Goal: Task Accomplishment & Management: Manage account settings

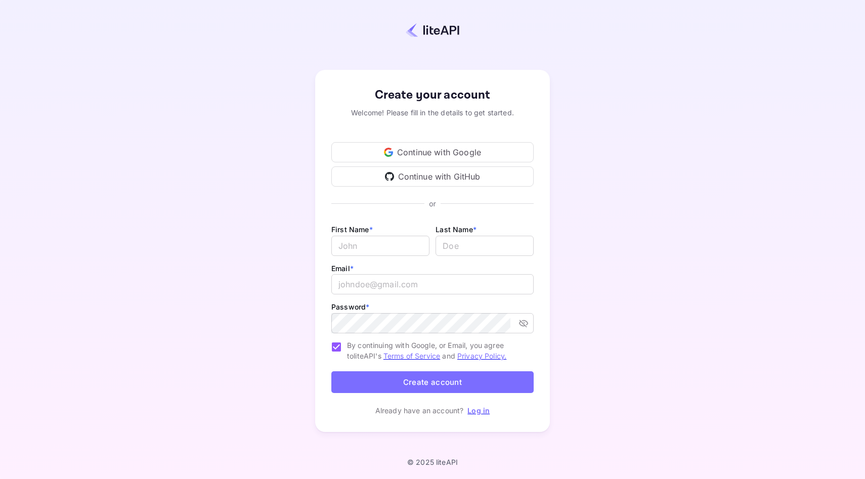
click at [427, 153] on div "Continue with Google" at bounding box center [432, 152] width 202 height 20
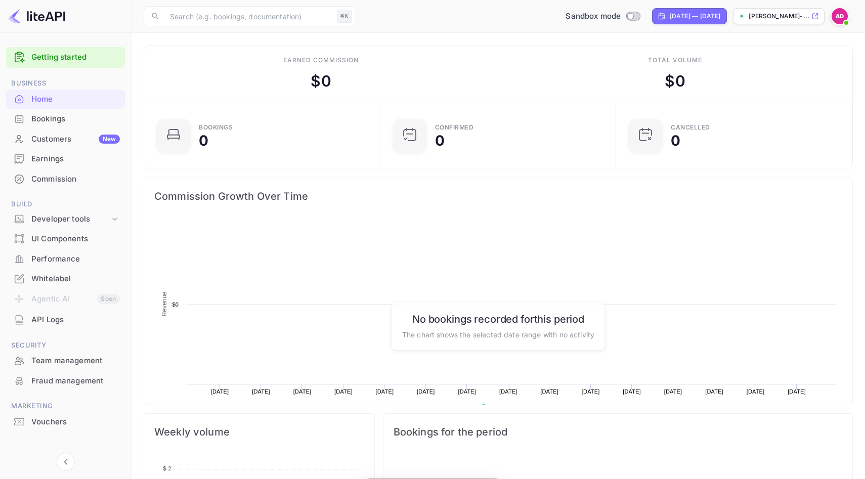
scroll to position [164, 230]
click at [70, 119] on div "Bookings" at bounding box center [75, 119] width 89 height 12
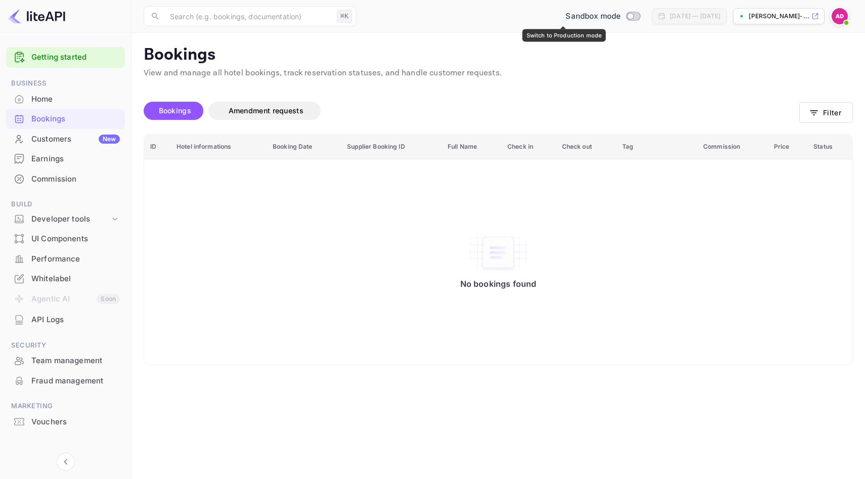
click at [621, 19] on input "Switch to Production mode" at bounding box center [631, 16] width 20 height 7
checkbox input "false"
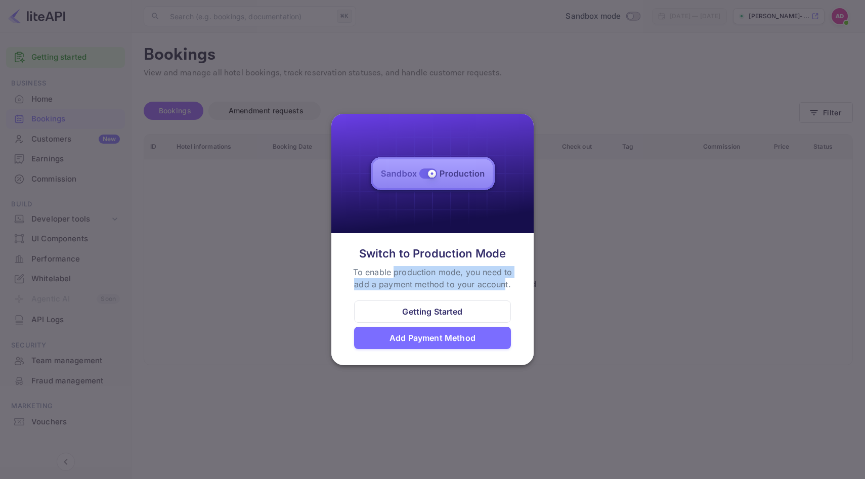
drag, startPoint x: 394, startPoint y: 274, endPoint x: 505, endPoint y: 284, distance: 111.8
click at [505, 284] on div "To enable production mode, you need to add a payment method to your account." at bounding box center [432, 278] width 167 height 24
click at [519, 285] on div "Switch to Production Mode To enable production mode, you need to add a payment …" at bounding box center [433, 267] width 178 height 45
click at [502, 310] on div "Getting Started" at bounding box center [432, 311] width 157 height 22
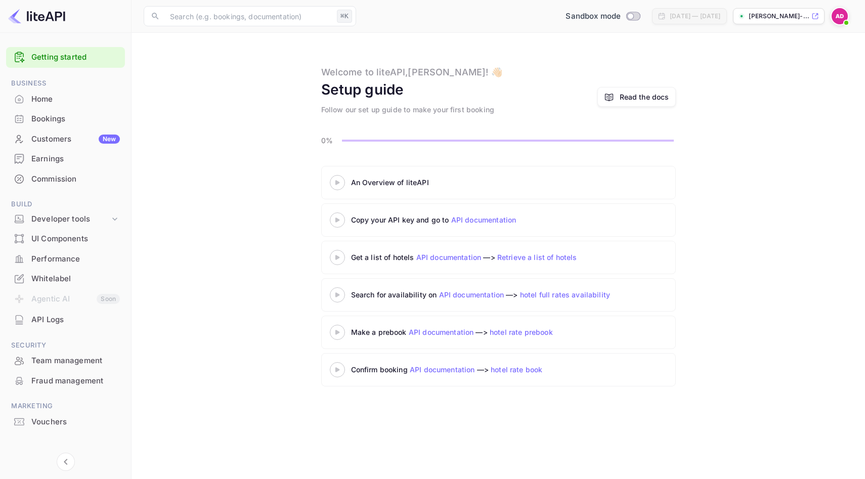
click at [232, 214] on div "An Overview of liteAPI Copy your API key and go to API documentation Get a list…" at bounding box center [498, 278] width 709 height 225
click at [71, 221] on div "Developer tools" at bounding box center [70, 219] width 78 height 12
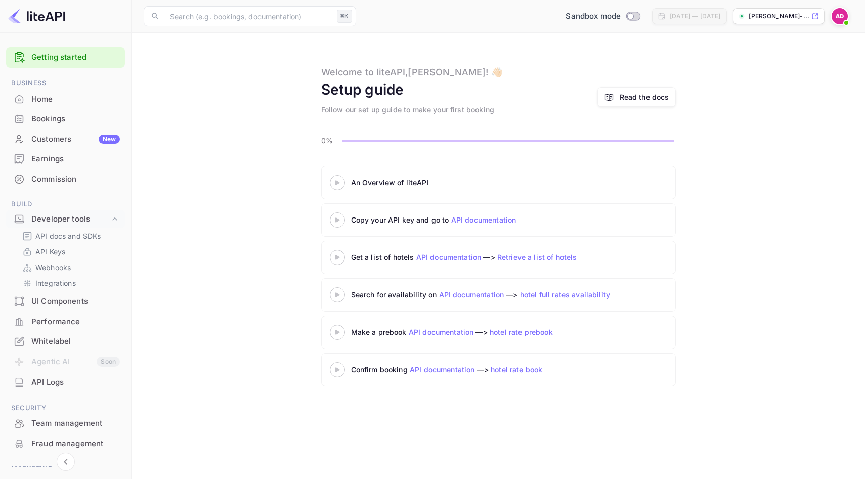
click at [838, 14] on img at bounding box center [840, 16] width 16 height 16
click at [770, 92] on div "Settings" at bounding box center [791, 80] width 116 height 24
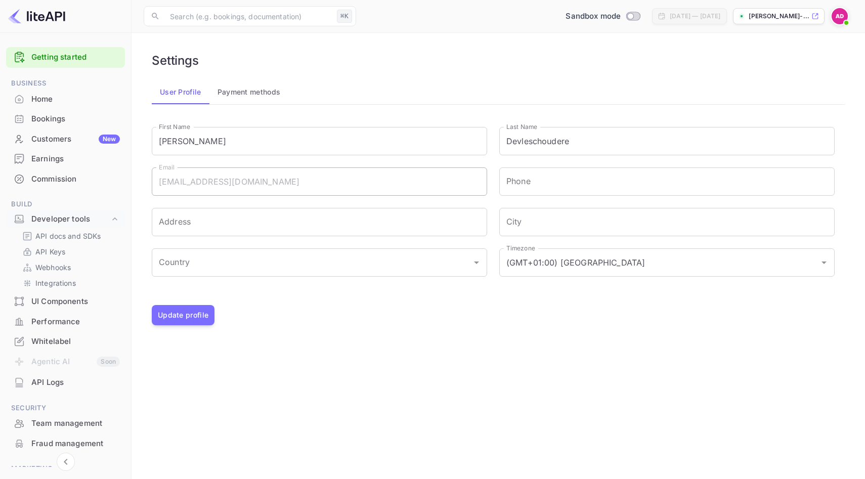
click at [250, 92] on button "Payment methods" at bounding box center [248, 92] width 79 height 24
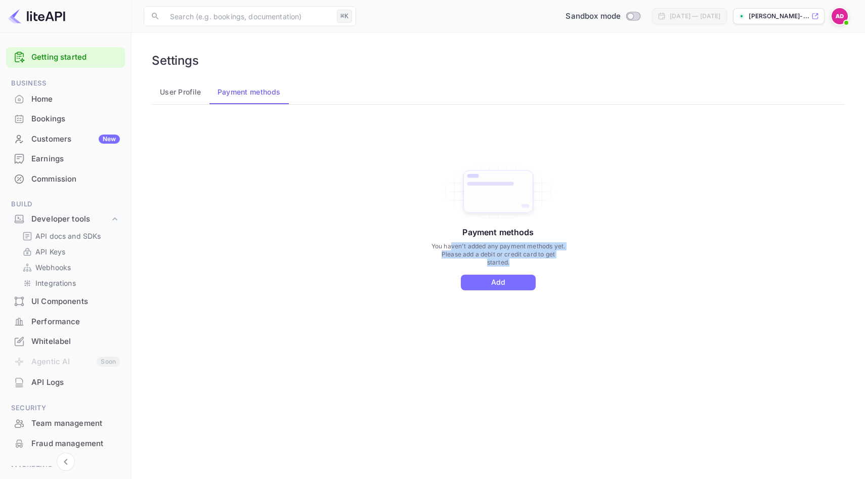
drag, startPoint x: 450, startPoint y: 244, endPoint x: 585, endPoint y: 261, distance: 136.6
click at [585, 261] on div "Payment methods You haven't added any payment methods yet. Please add a debit o…" at bounding box center [498, 237] width 681 height 228
click at [332, 244] on div "Payment methods You haven't added any payment methods yet. Please add a debit o…" at bounding box center [498, 237] width 681 height 228
click at [174, 92] on button "User Profile" at bounding box center [181, 92] width 58 height 24
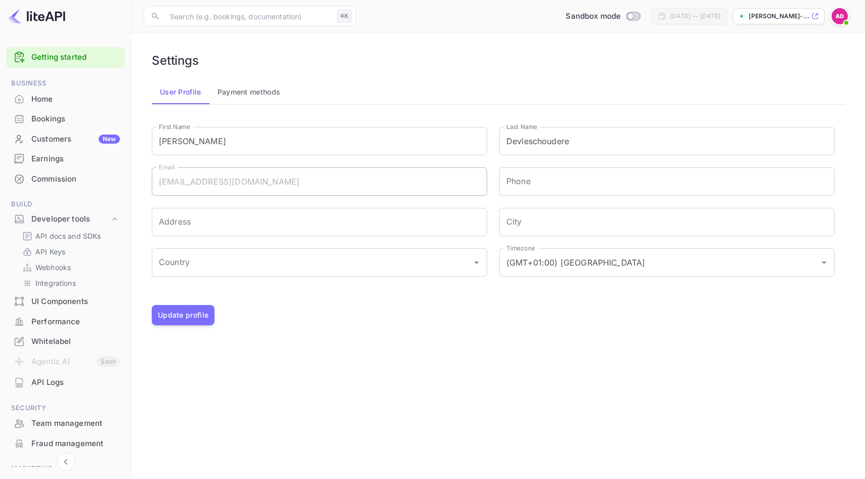
click at [55, 94] on div "Home" at bounding box center [75, 100] width 89 height 12
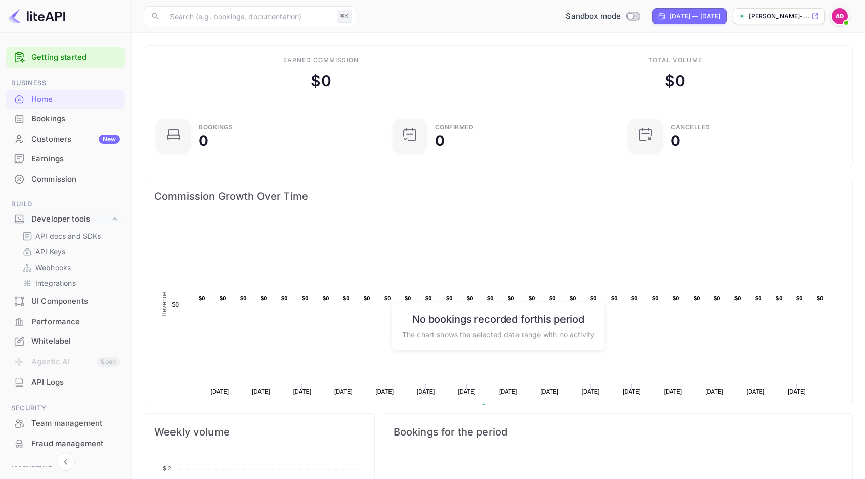
click at [50, 174] on div "Commission" at bounding box center [75, 180] width 89 height 12
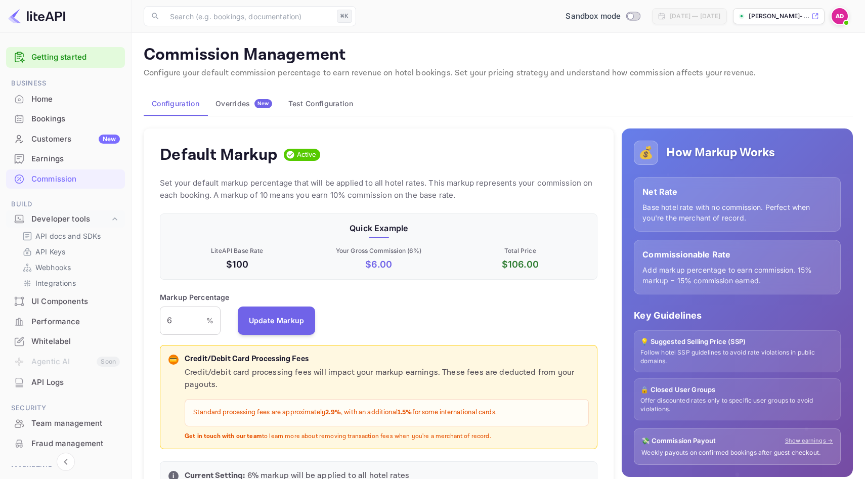
scroll to position [180, 438]
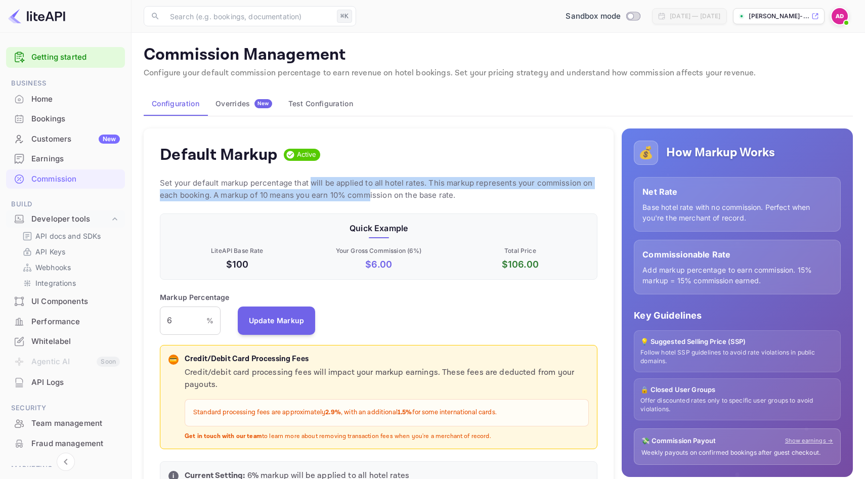
drag, startPoint x: 310, startPoint y: 185, endPoint x: 370, endPoint y: 191, distance: 61.0
click at [371, 191] on p "Set your default markup percentage that will be applied to all hotel rates. Thi…" at bounding box center [379, 189] width 438 height 24
click at [323, 193] on p "Set your default markup percentage that will be applied to all hotel rates. Thi…" at bounding box center [379, 189] width 438 height 24
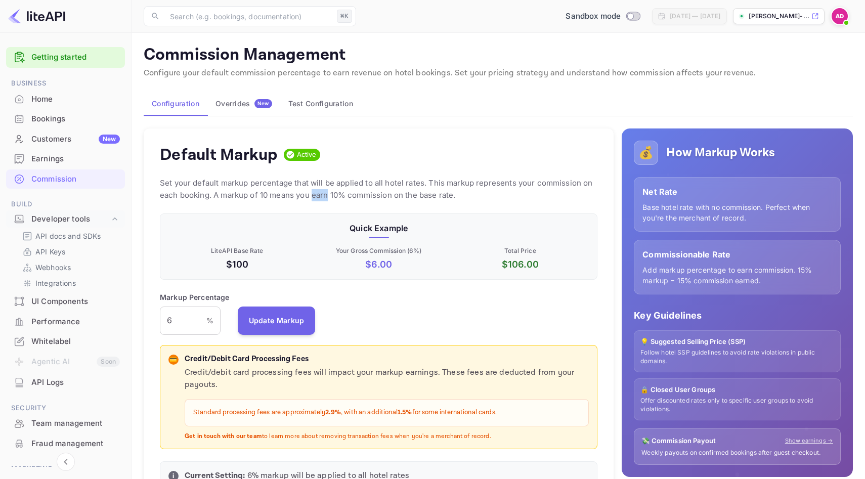
click at [323, 193] on p "Set your default markup percentage that will be applied to all hotel rates. Thi…" at bounding box center [379, 189] width 438 height 24
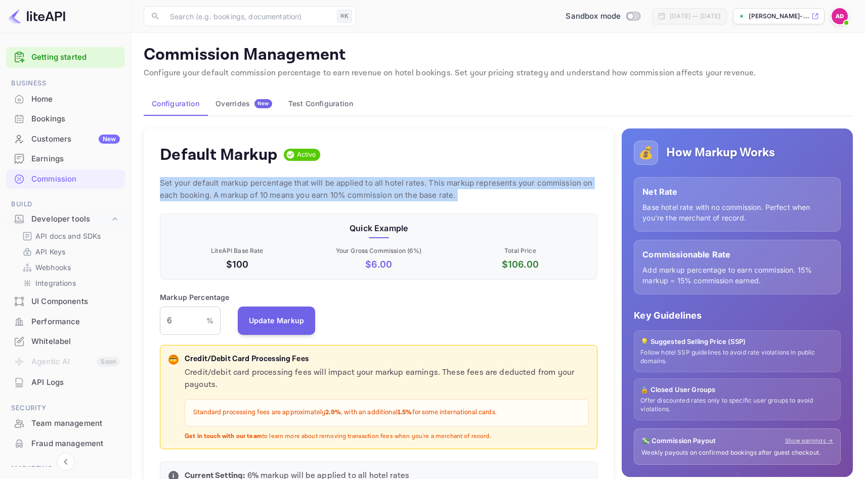
click at [323, 193] on p "Set your default markup percentage that will be applied to all hotel rates. Thi…" at bounding box center [379, 189] width 438 height 24
click at [495, 205] on div "Default Markup Active Set your default markup percentage that will be applied t…" at bounding box center [379, 314] width 470 height 373
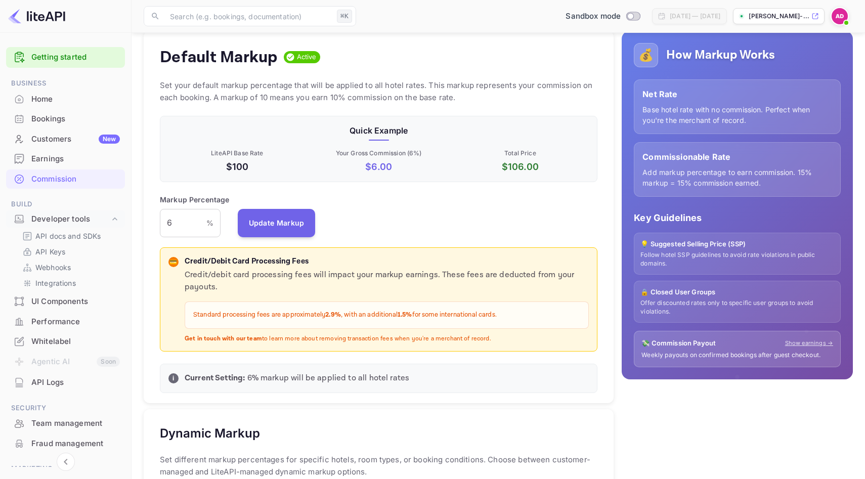
scroll to position [99, 0]
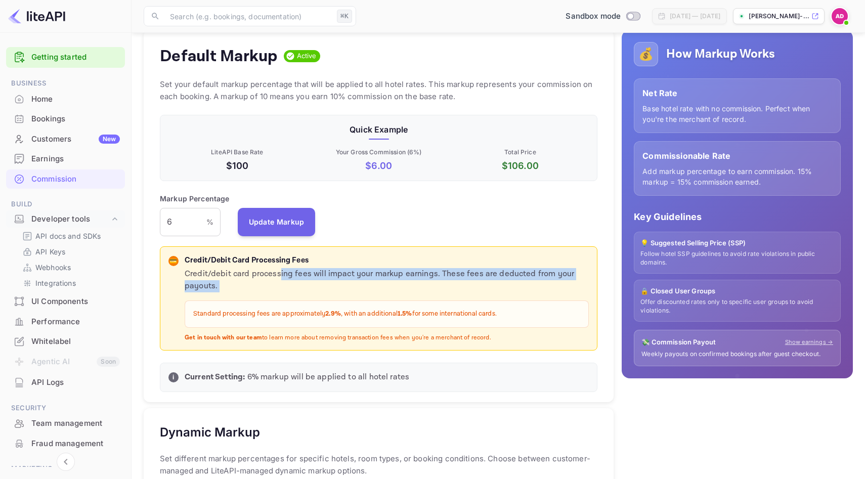
drag, startPoint x: 279, startPoint y: 274, endPoint x: 329, endPoint y: 296, distance: 55.5
click at [329, 296] on div "Credit/debit card processing fees will impact your markup earnings. These fees …" at bounding box center [387, 305] width 404 height 74
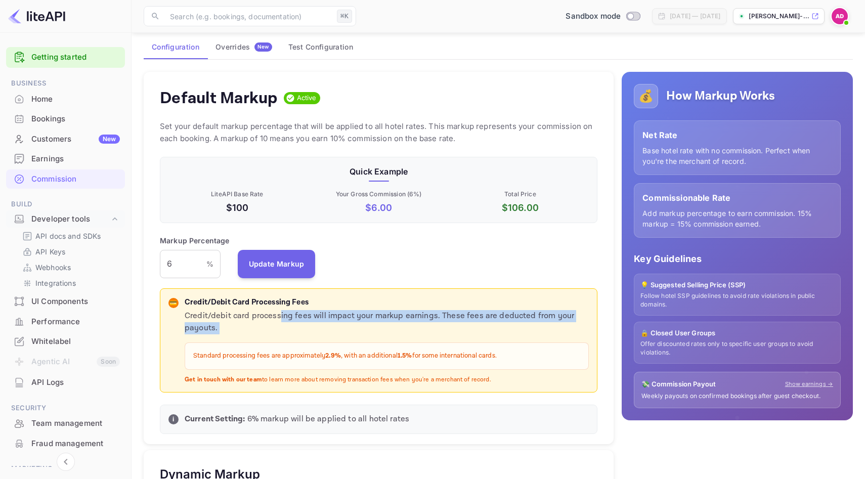
scroll to position [48, 0]
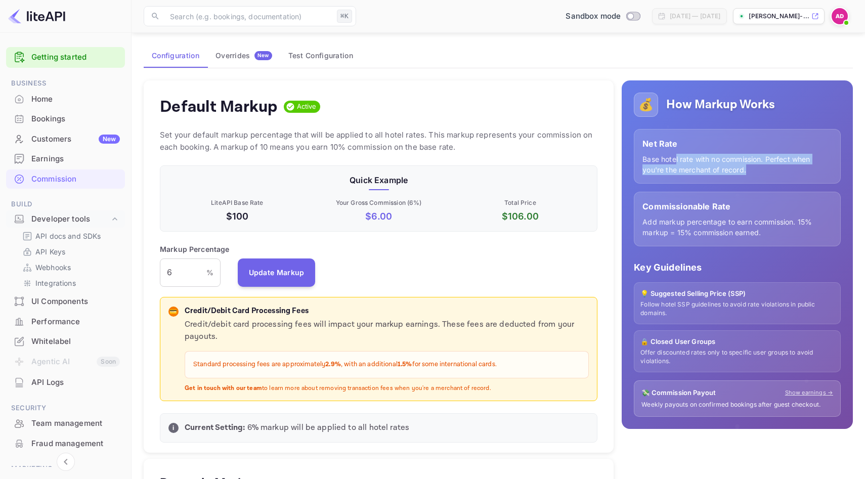
drag, startPoint x: 675, startPoint y: 159, endPoint x: 761, endPoint y: 170, distance: 86.7
click at [761, 170] on p "Base hotel rate with no commission. Perfect when you're the merchant of record." at bounding box center [737, 164] width 190 height 21
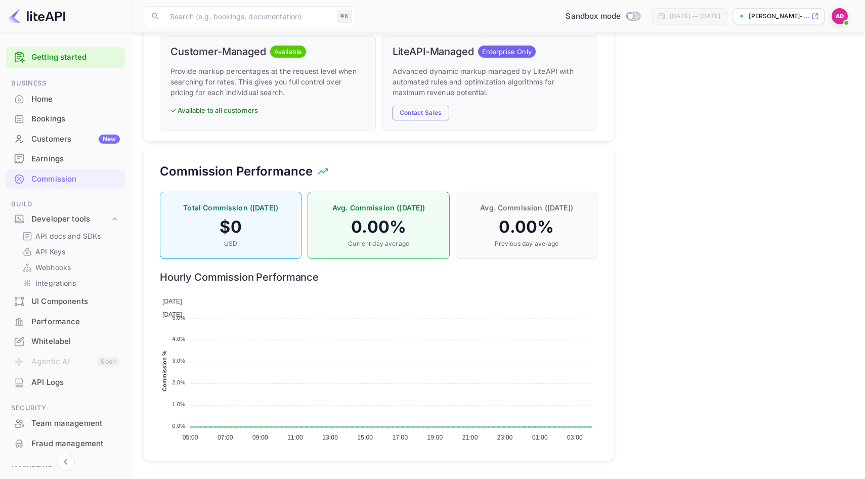
scroll to position [29, 0]
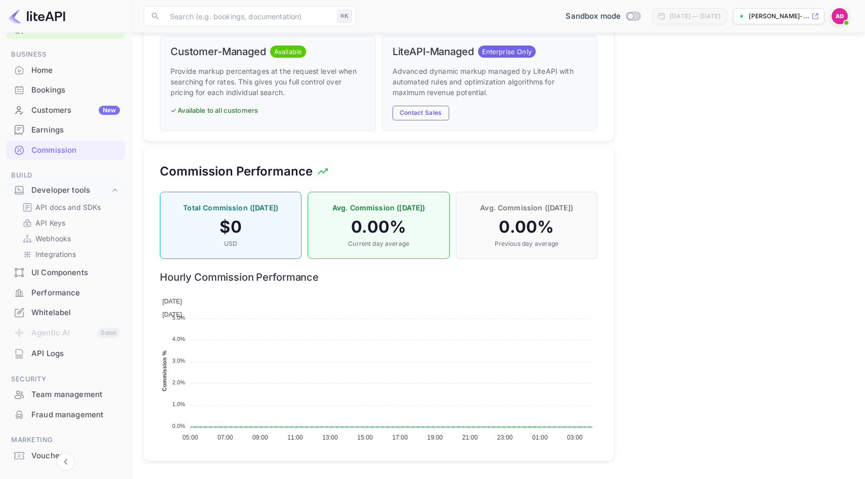
click at [62, 308] on div "Whitelabel" at bounding box center [75, 313] width 89 height 12
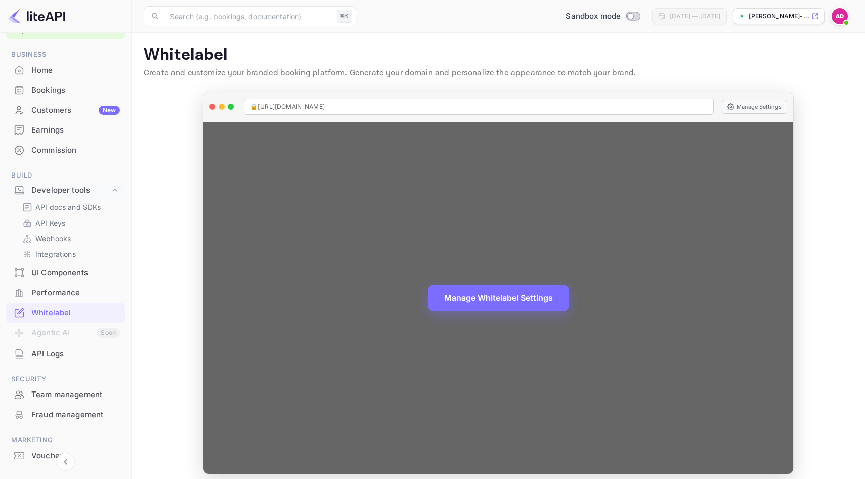
scroll to position [8, 0]
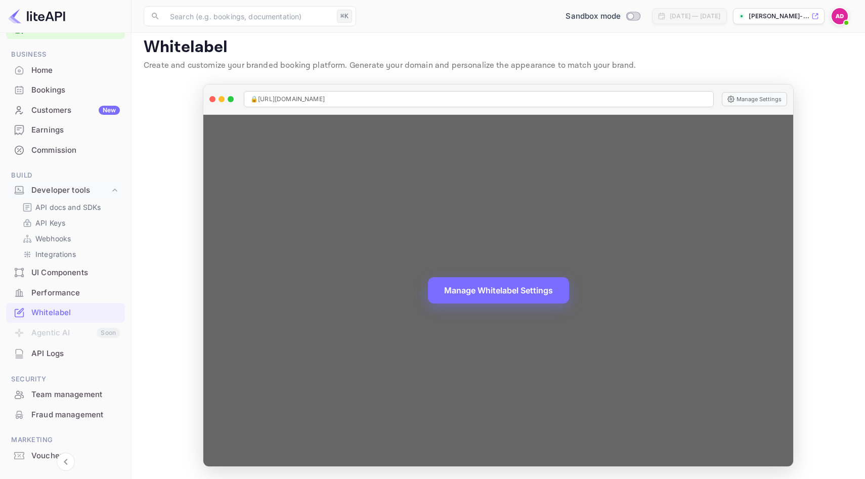
click at [325, 100] on span "🔒 [URL][DOMAIN_NAME]" at bounding box center [287, 99] width 74 height 9
copy span "🔒 [URL][DOMAIN_NAME]"
click at [325, 98] on span "🔒 [URL][DOMAIN_NAME]" at bounding box center [287, 99] width 74 height 9
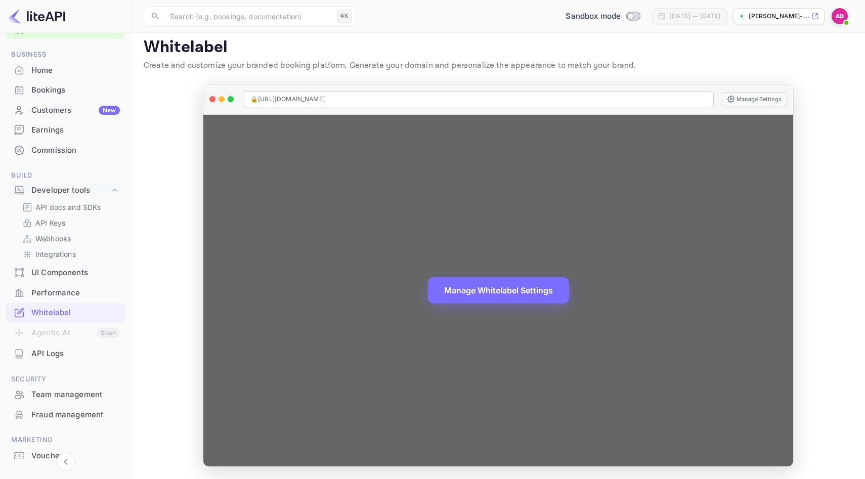
click at [325, 98] on span "🔒 [URL][DOMAIN_NAME]" at bounding box center [287, 99] width 74 height 9
click at [753, 103] on button "Manage Settings" at bounding box center [754, 99] width 65 height 14
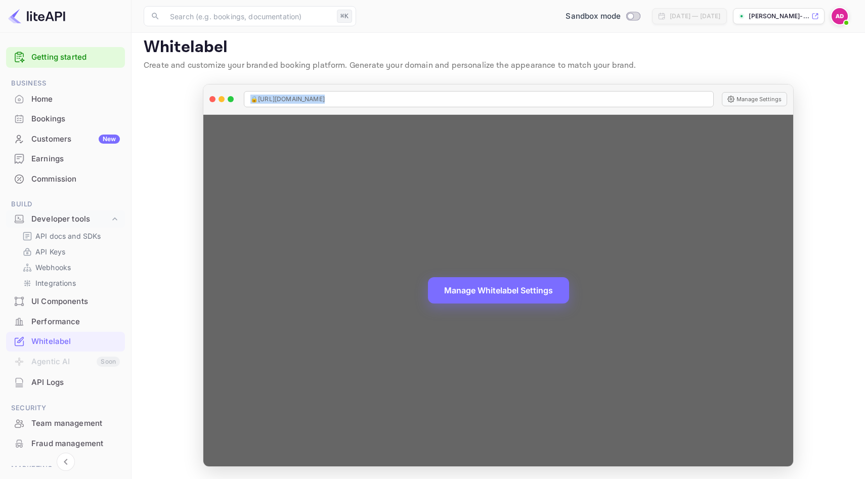
scroll to position [0, 0]
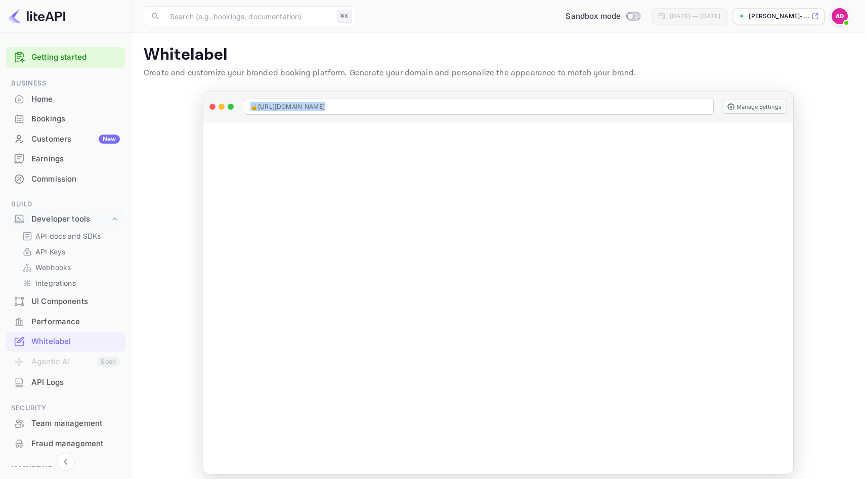
click at [58, 316] on div "Performance" at bounding box center [75, 322] width 89 height 12
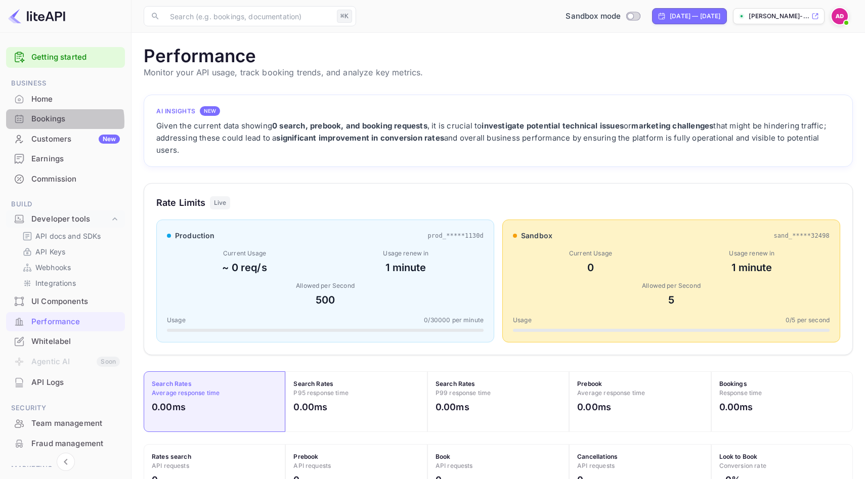
click at [56, 121] on div "Bookings" at bounding box center [75, 119] width 89 height 12
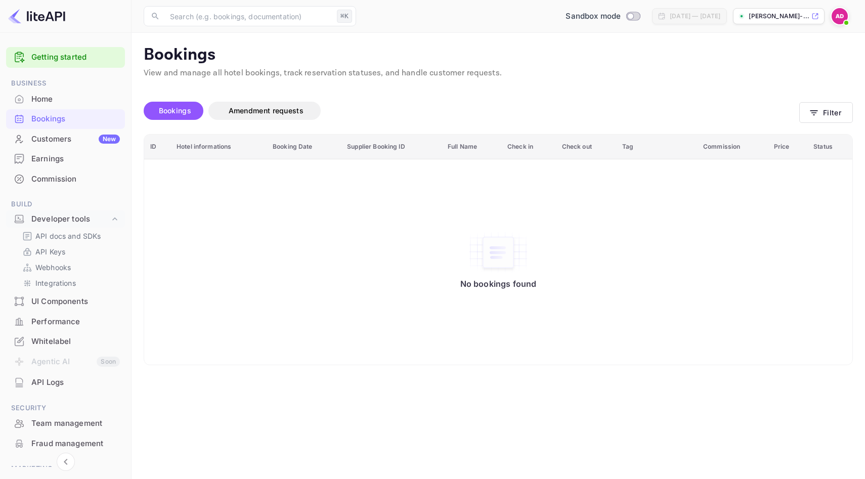
click at [38, 17] on img at bounding box center [36, 16] width 57 height 16
click at [763, 18] on p "[PERSON_NAME]-..." at bounding box center [779, 16] width 61 height 9
click at [53, 140] on div "Customers New" at bounding box center [75, 140] width 89 height 12
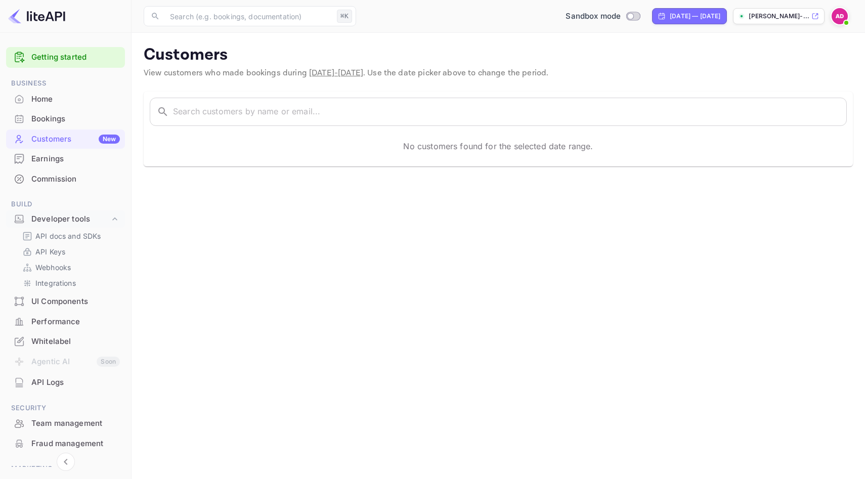
click at [37, 183] on div "Commission" at bounding box center [75, 180] width 89 height 12
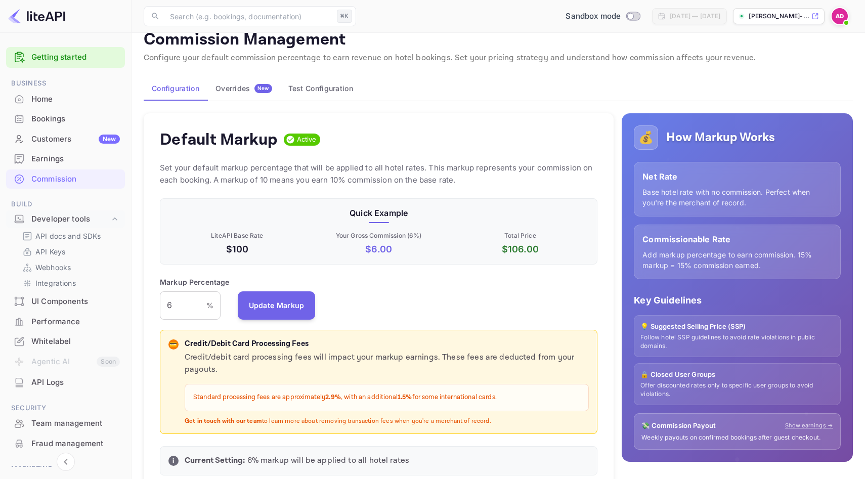
scroll to position [17, 0]
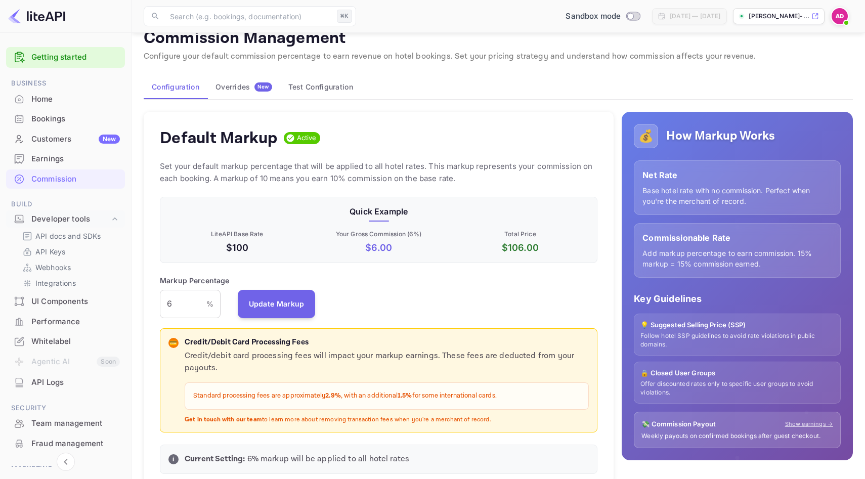
click at [241, 84] on div "Overrides New" at bounding box center [244, 86] width 57 height 9
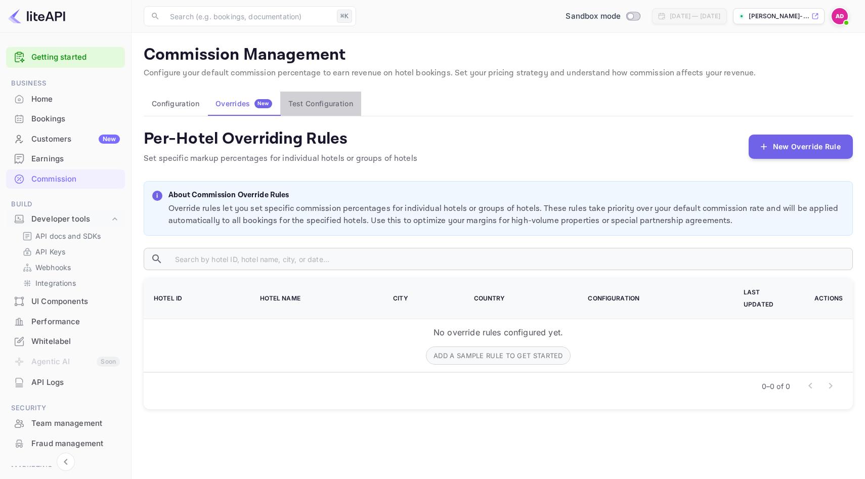
click at [328, 100] on button "Test Configuration" at bounding box center [320, 104] width 81 height 24
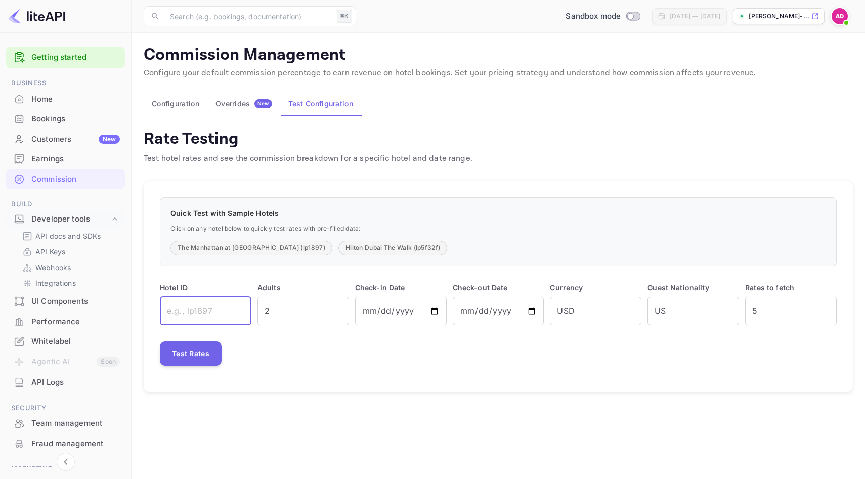
click at [199, 310] on input "text" at bounding box center [206, 311] width 92 height 28
click at [271, 225] on p "Click on any hotel below to quickly test rates with pre-filled data:" at bounding box center [498, 229] width 656 height 9
click at [184, 111] on button "Configuration" at bounding box center [176, 104] width 64 height 24
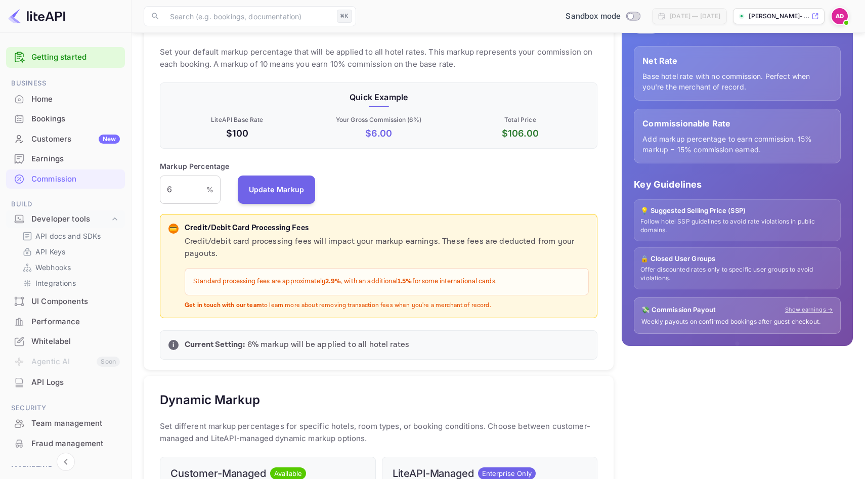
scroll to position [133, 0]
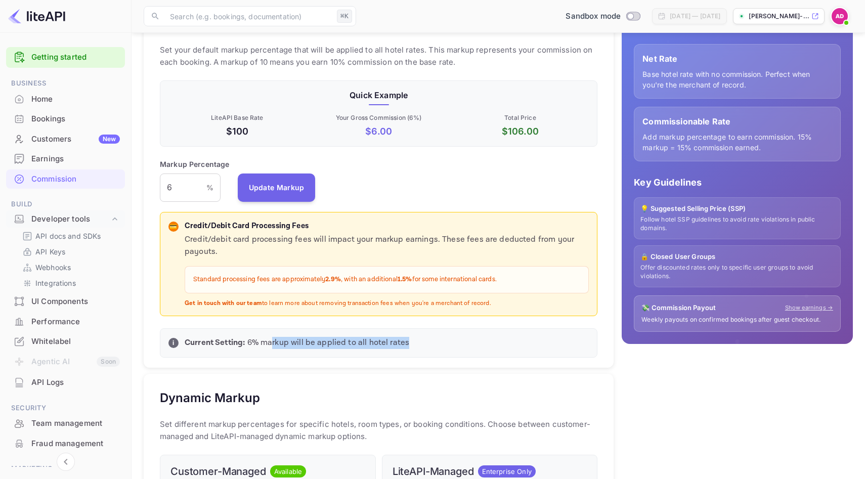
drag, startPoint x: 271, startPoint y: 340, endPoint x: 413, endPoint y: 341, distance: 141.7
click at [413, 341] on p "Current Setting: 6 % markup will be applied to all hotel rates" at bounding box center [387, 343] width 404 height 12
click at [320, 347] on p "Current Setting: 6 % markup will be applied to all hotel rates" at bounding box center [387, 343] width 404 height 12
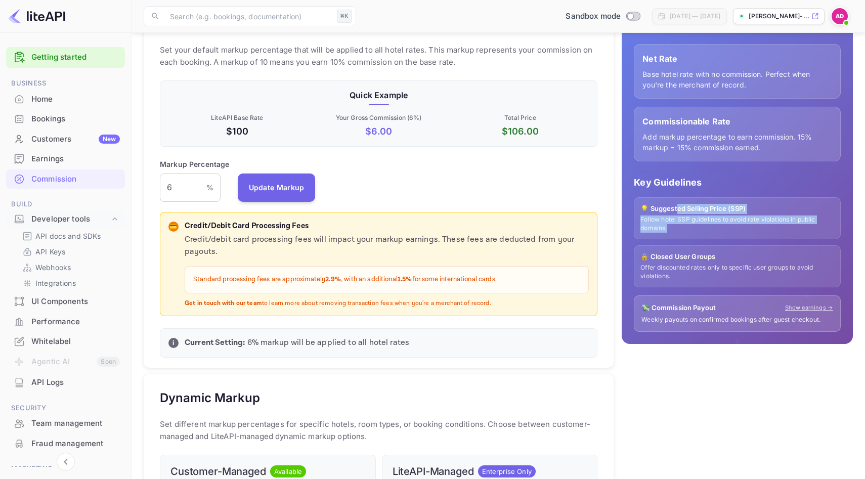
drag, startPoint x: 675, startPoint y: 210, endPoint x: 746, endPoint y: 225, distance: 72.3
click at [746, 225] on div "💡 Suggested Selling Price (SSP) Follow hotel SSP guidelines to avoid rate viola…" at bounding box center [737, 218] width 207 height 42
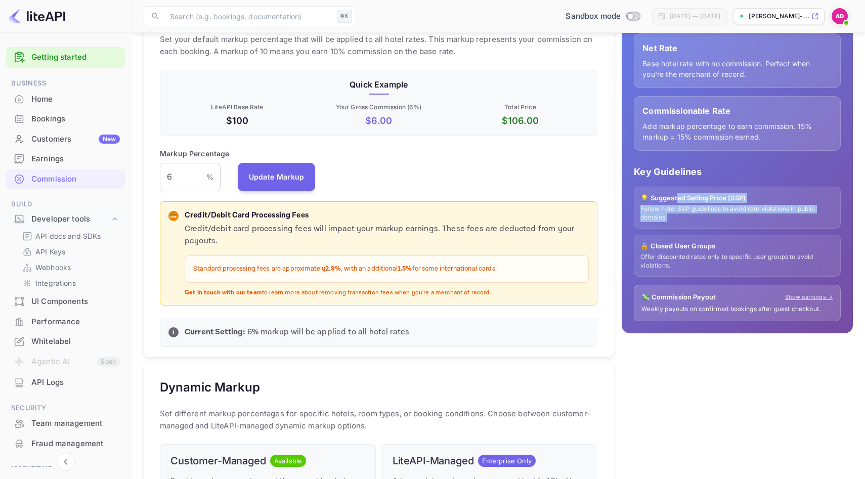
scroll to position [154, 0]
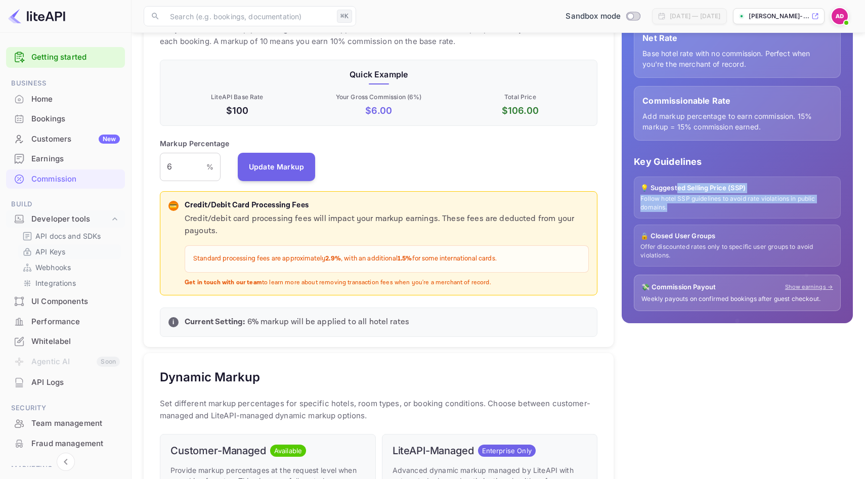
click at [60, 245] on div "API Keys" at bounding box center [69, 251] width 103 height 15
click at [52, 251] on p "API Keys" at bounding box center [50, 251] width 30 height 11
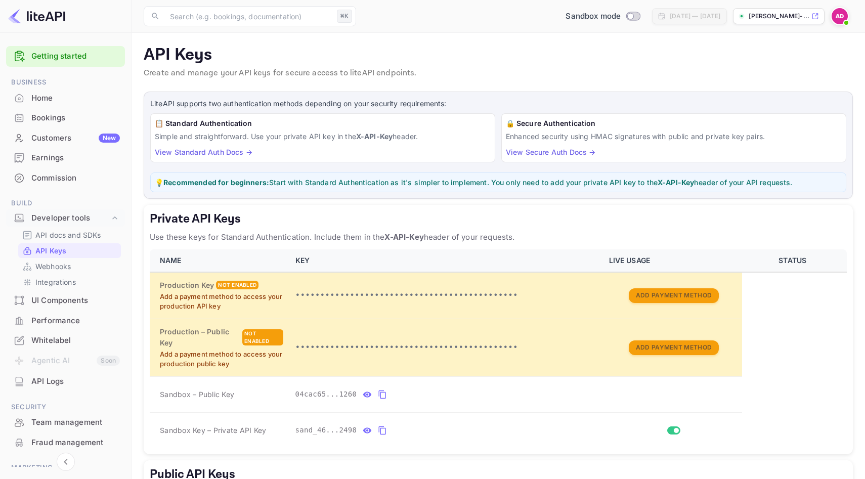
scroll to position [1, 0]
click at [57, 336] on div "Whitelabel" at bounding box center [75, 341] width 89 height 12
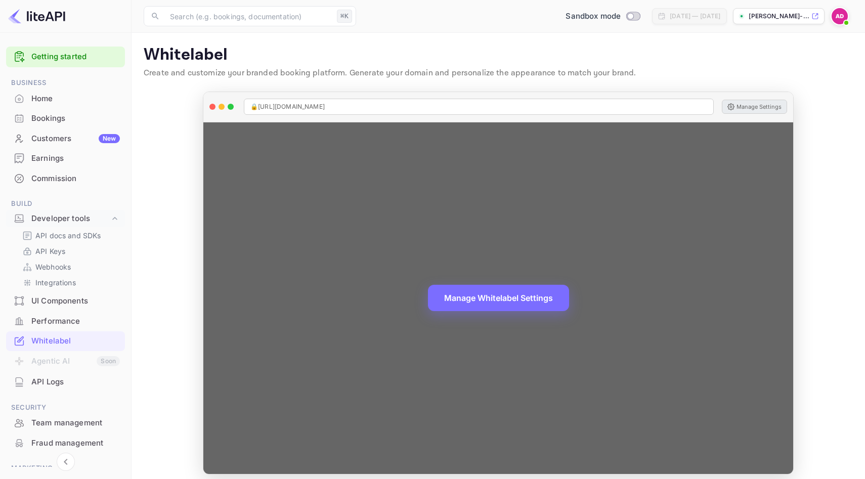
click at [747, 105] on button "Manage Settings" at bounding box center [754, 107] width 65 height 14
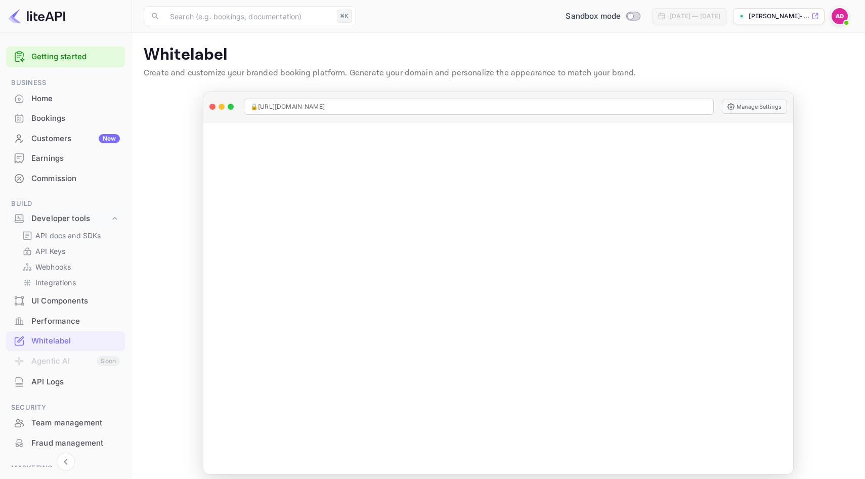
click at [74, 299] on div "UI Components" at bounding box center [75, 301] width 89 height 12
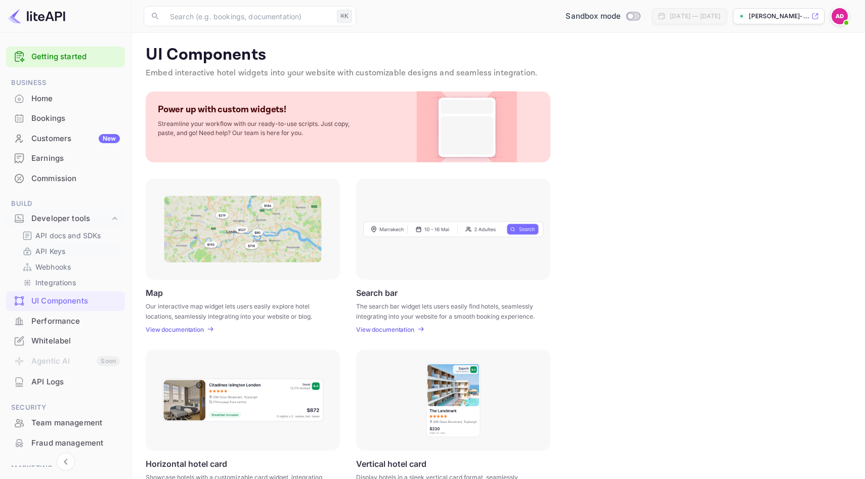
click at [60, 251] on p "API Keys" at bounding box center [50, 251] width 30 height 11
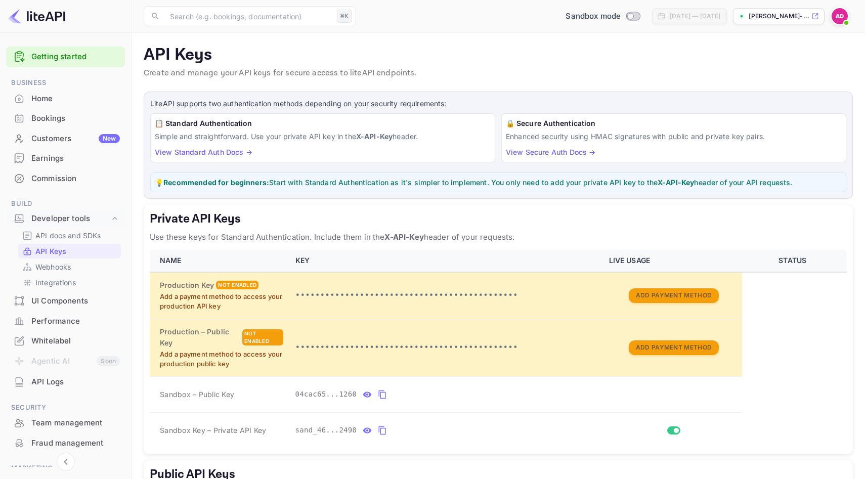
drag, startPoint x: 71, startPoint y: 16, endPoint x: 36, endPoint y: 19, distance: 35.0
click at [36, 19] on div at bounding box center [66, 16] width 132 height 33
click at [46, 157] on div "Earnings" at bounding box center [75, 159] width 89 height 12
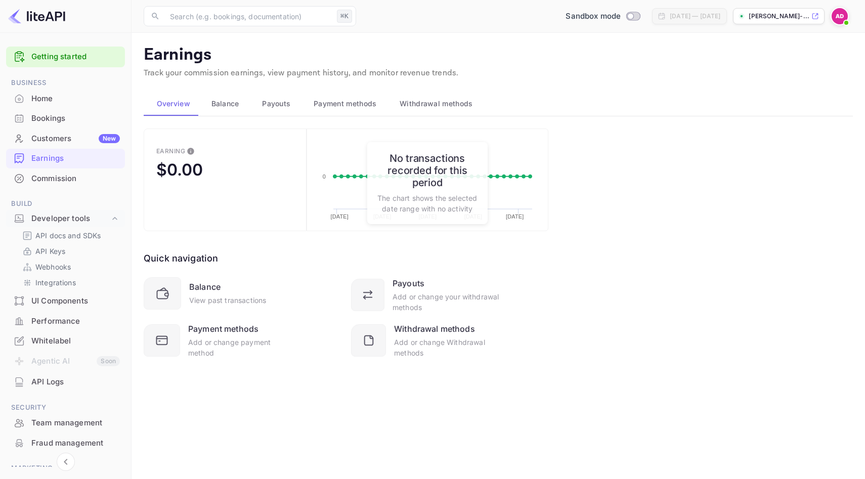
click at [360, 100] on span "Payment methods" at bounding box center [345, 104] width 63 height 12
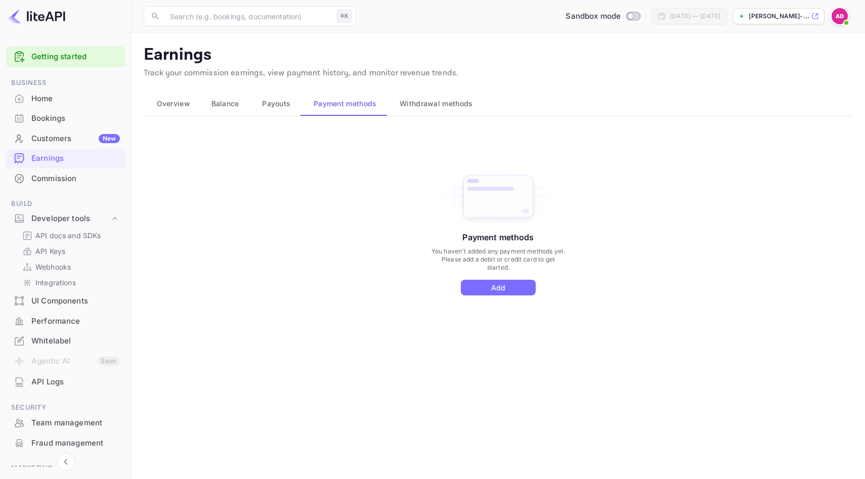
click at [413, 102] on span "Withdrawal methods" at bounding box center [436, 104] width 73 height 12
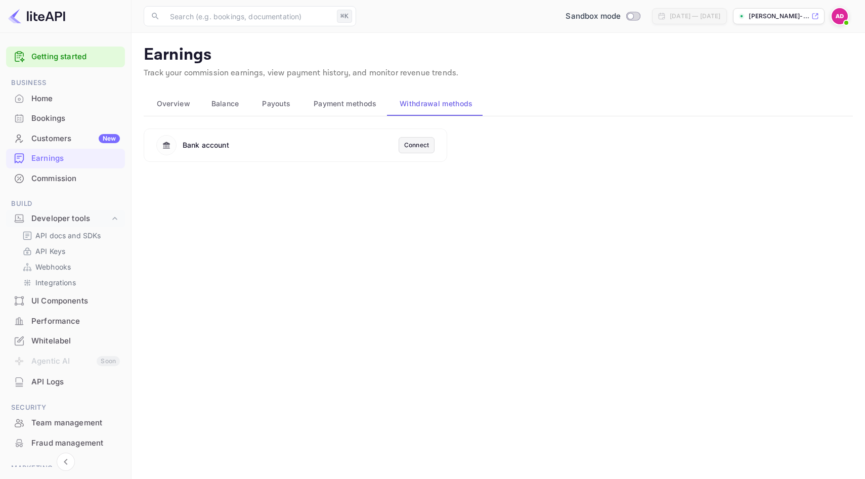
click at [351, 103] on span "Payment methods" at bounding box center [345, 104] width 63 height 12
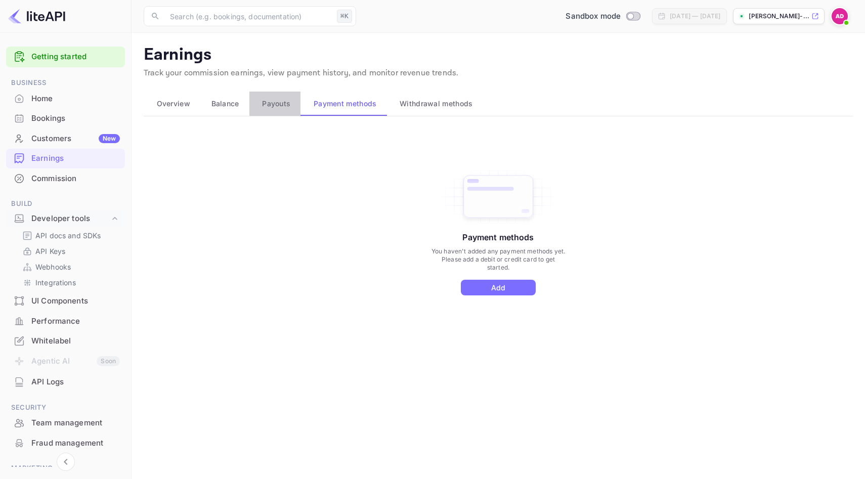
click at [280, 104] on span "Payouts" at bounding box center [276, 104] width 28 height 12
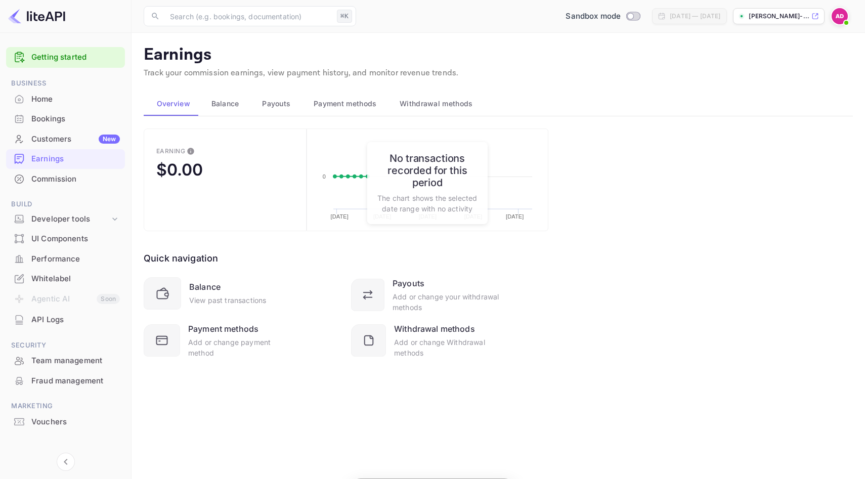
click at [326, 104] on span "Payment methods" at bounding box center [345, 104] width 63 height 12
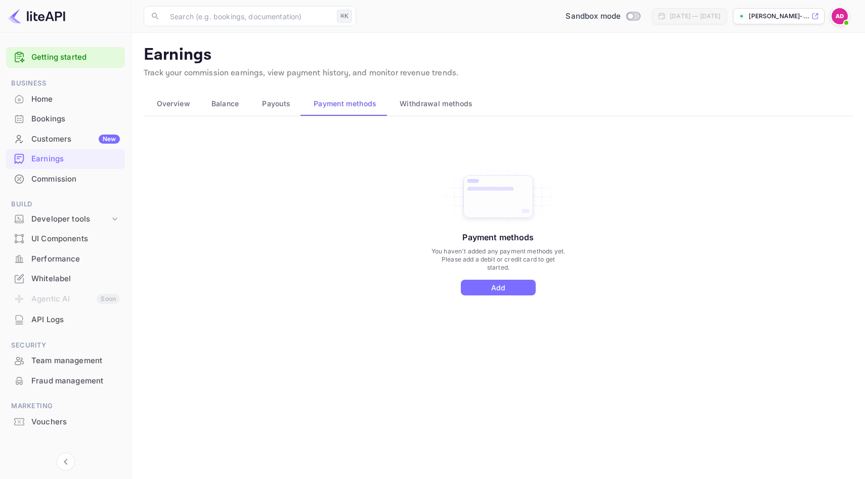
click at [290, 108] on div "Payouts" at bounding box center [274, 104] width 35 height 12
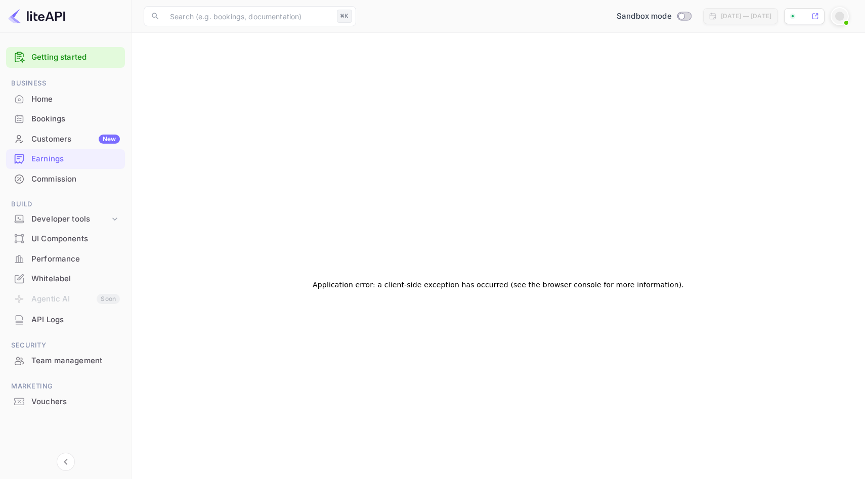
click at [61, 147] on div "Customers New" at bounding box center [65, 140] width 119 height 20
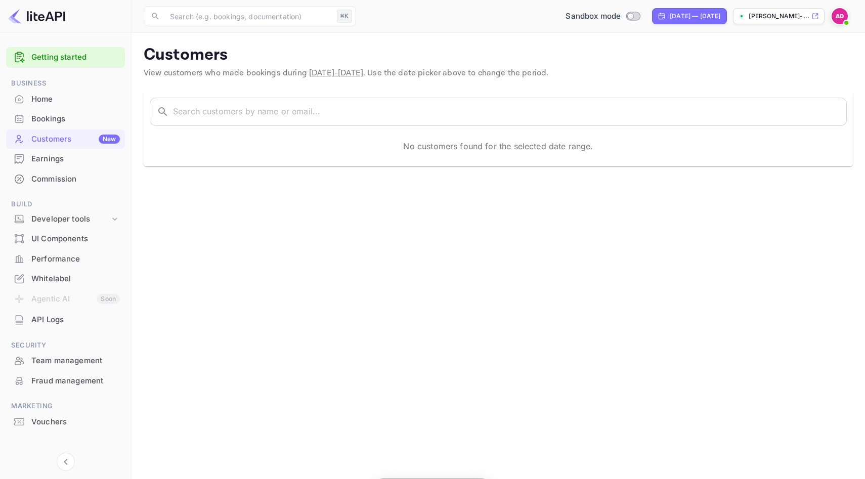
click at [64, 158] on div "Earnings" at bounding box center [75, 159] width 89 height 12
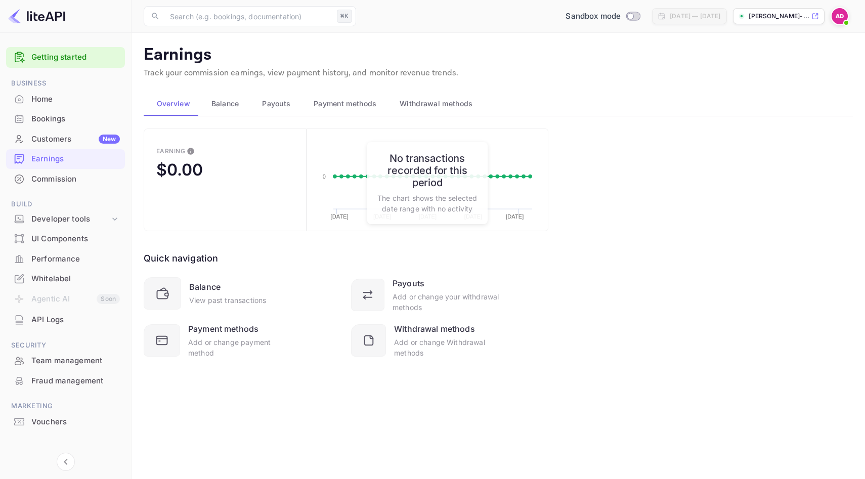
click at [230, 103] on span "Balance" at bounding box center [225, 104] width 28 height 12
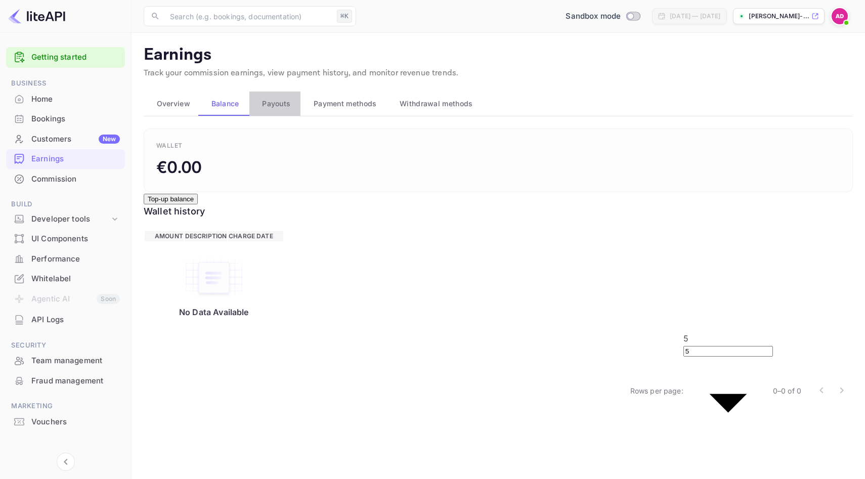
click at [275, 102] on span "Payouts" at bounding box center [276, 104] width 28 height 12
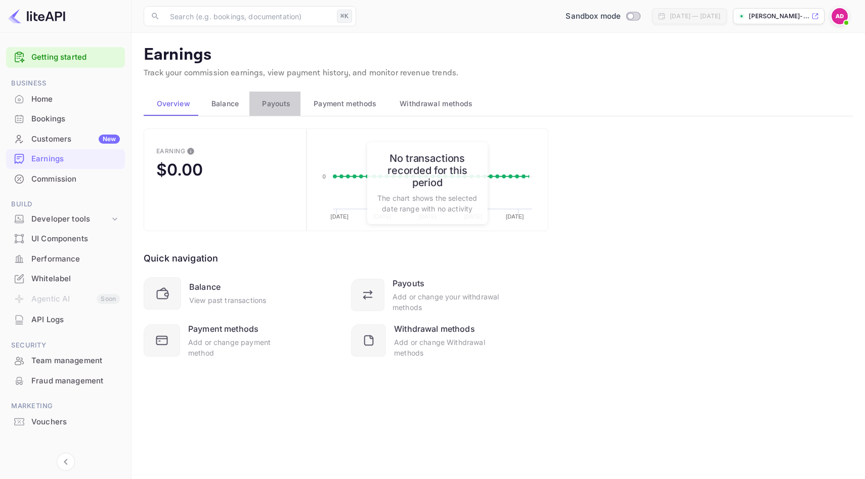
click at [280, 108] on span "Payouts" at bounding box center [276, 104] width 28 height 12
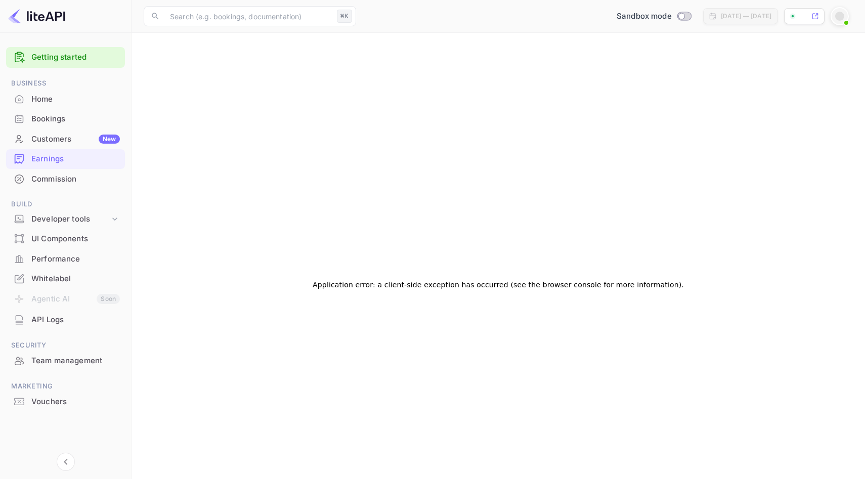
click at [39, 165] on div "Earnings" at bounding box center [65, 159] width 119 height 20
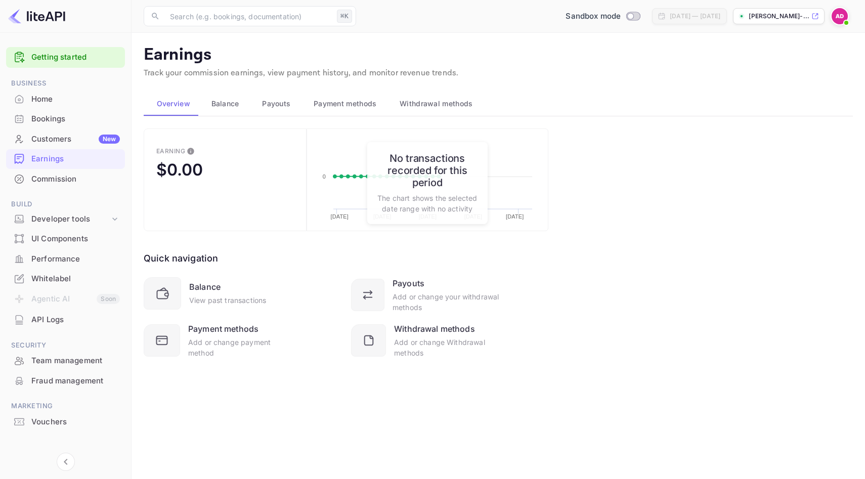
click at [366, 104] on span "Payment methods" at bounding box center [345, 104] width 63 height 12
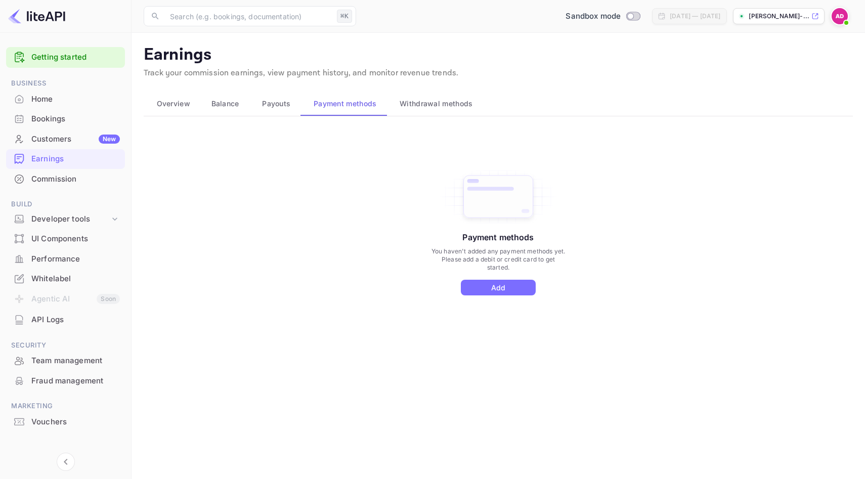
click at [423, 106] on span "Withdrawal methods" at bounding box center [436, 104] width 73 height 12
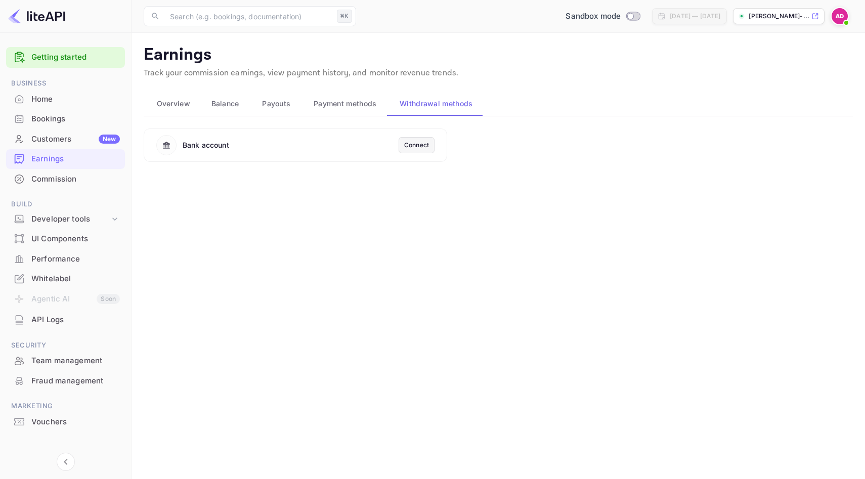
scroll to position [9, 0]
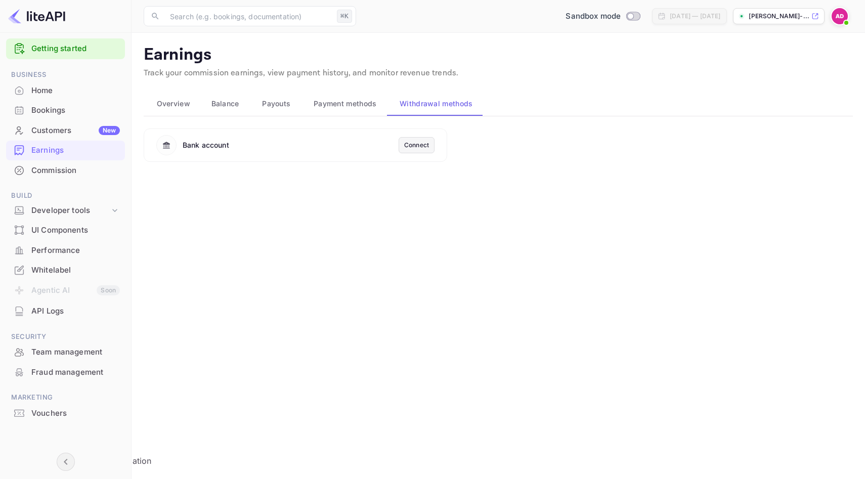
click at [71, 463] on icon "Collapse navigation" at bounding box center [66, 462] width 12 height 12
